Goal: Find specific page/section: Find specific page/section

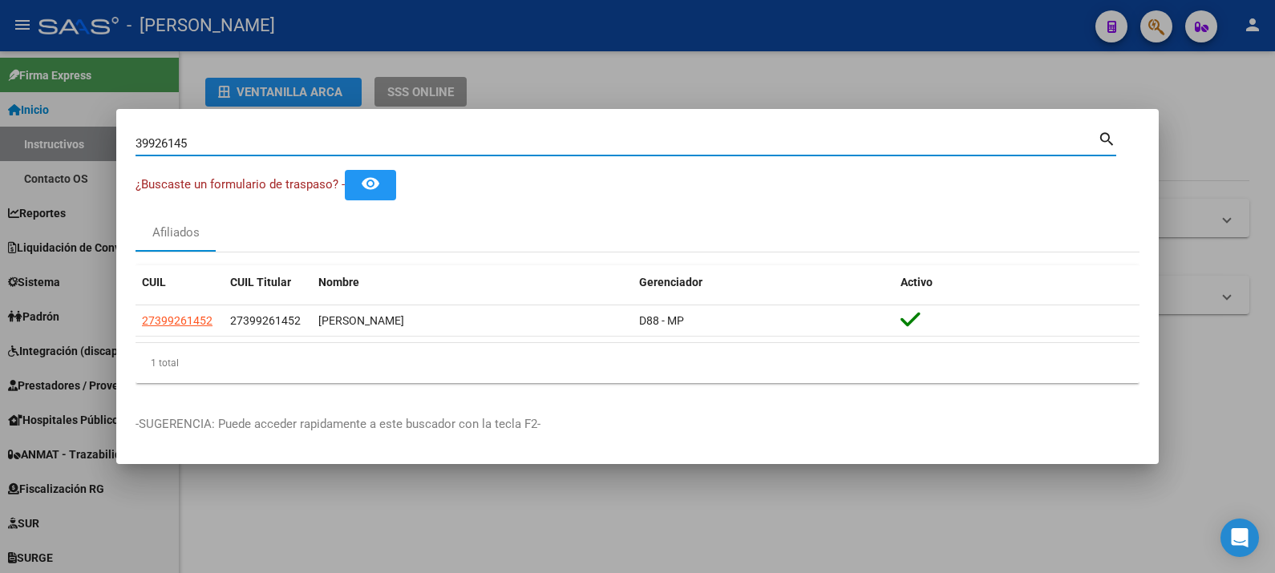
click at [694, 151] on input "39926145" at bounding box center [616, 143] width 962 height 14
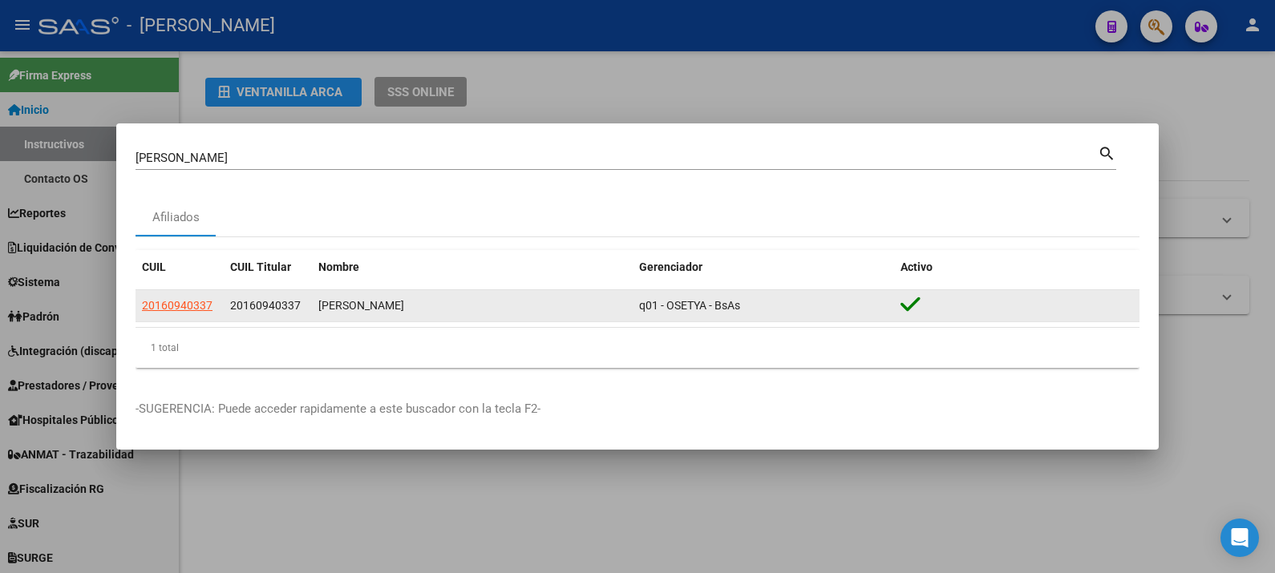
drag, startPoint x: 422, startPoint y: 302, endPoint x: 225, endPoint y: 304, distance: 196.4
click at [225, 304] on div "20160940337 20160940337 [PERSON_NAME] q01 - OSETYA - BsAs" at bounding box center [637, 306] width 1004 height 32
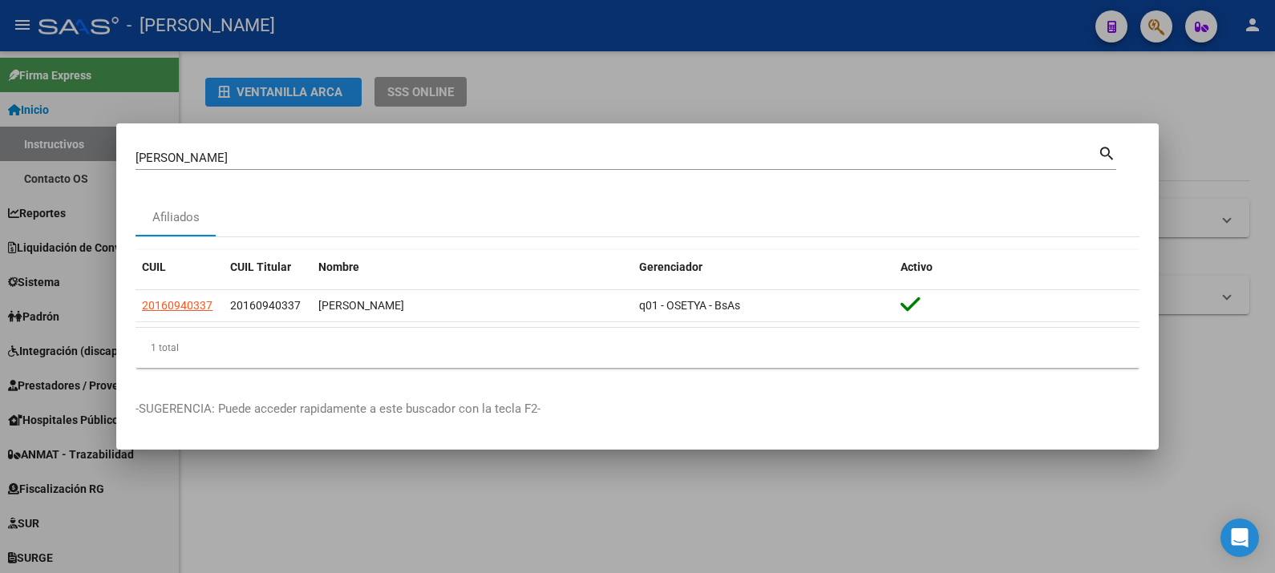
copy div "20160940337 [PERSON_NAME]"
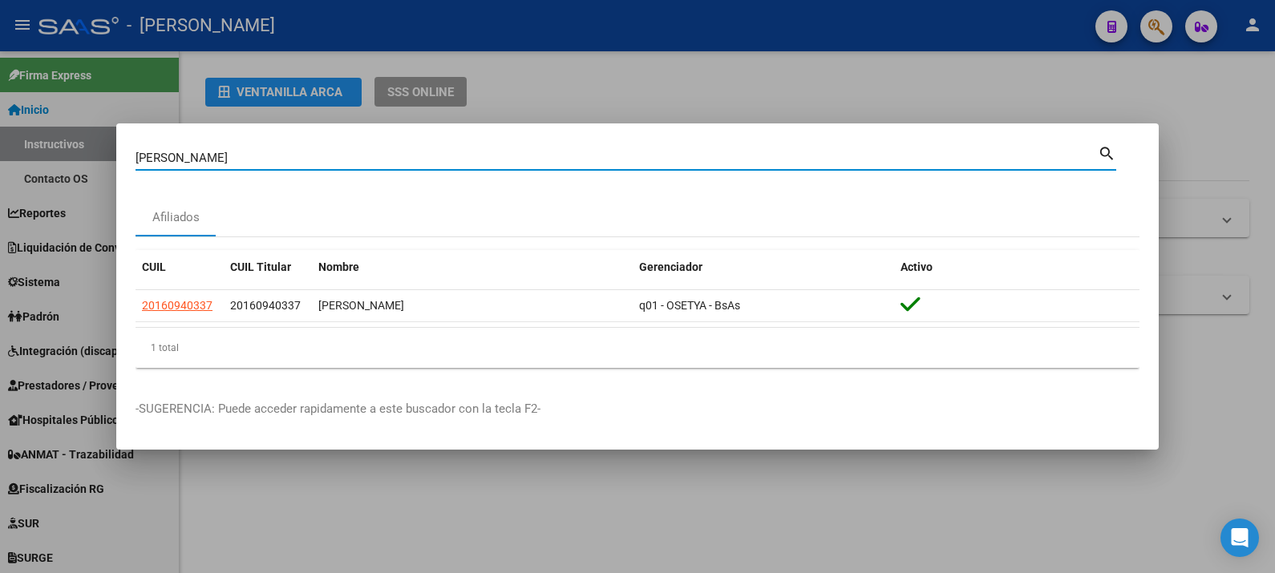
click at [653, 164] on input "[PERSON_NAME]" at bounding box center [616, 158] width 962 height 14
drag, startPoint x: 656, startPoint y: 161, endPoint x: 107, endPoint y: 127, distance: 550.3
click at [107, 127] on div "fragan [PERSON_NAME] (apellido, dni, cuil, nro traspaso, cuit, obra social) sea…" at bounding box center [637, 286] width 1275 height 573
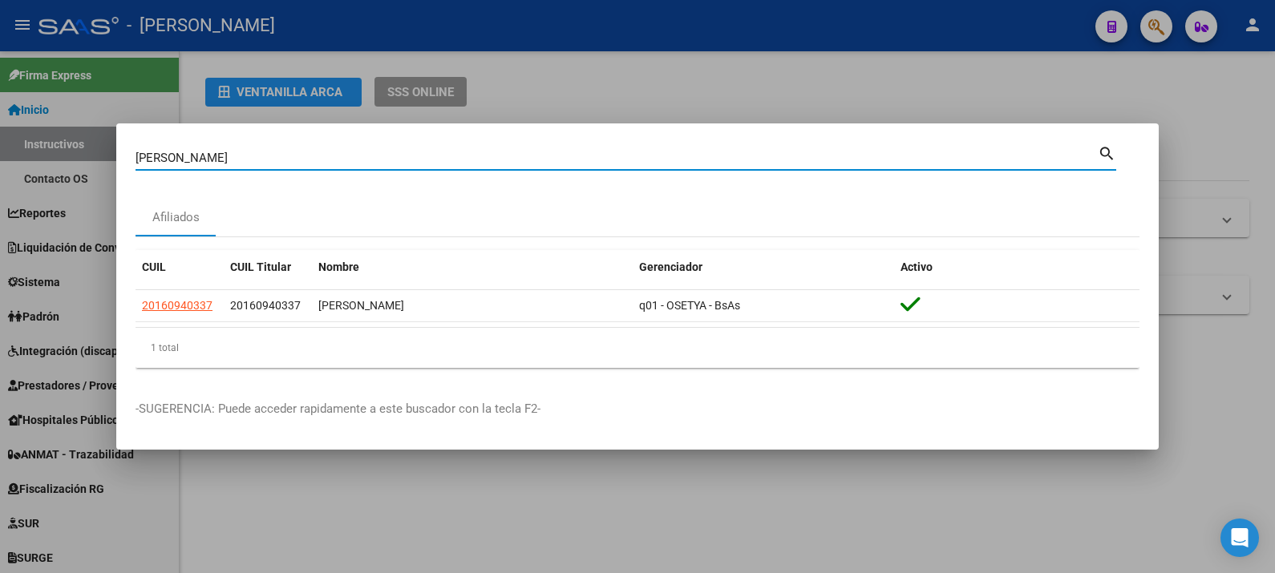
paste input "43874431"
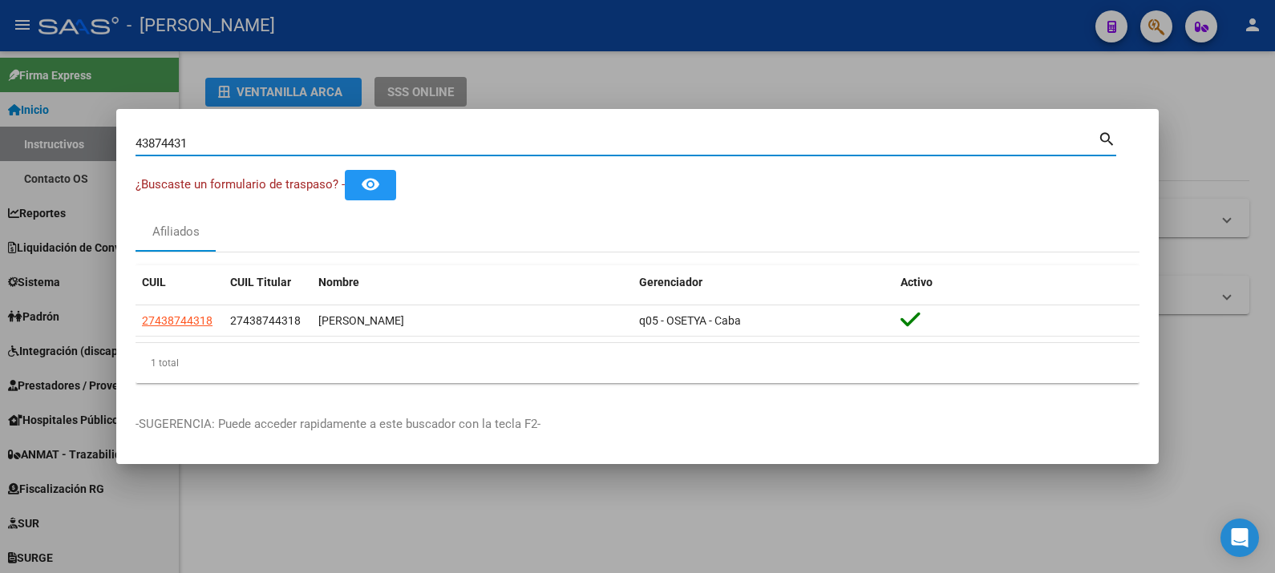
click at [599, 149] on input "43874431" at bounding box center [616, 143] width 962 height 14
paste input "155977"
type input "43155977"
